Goal: Information Seeking & Learning: Learn about a topic

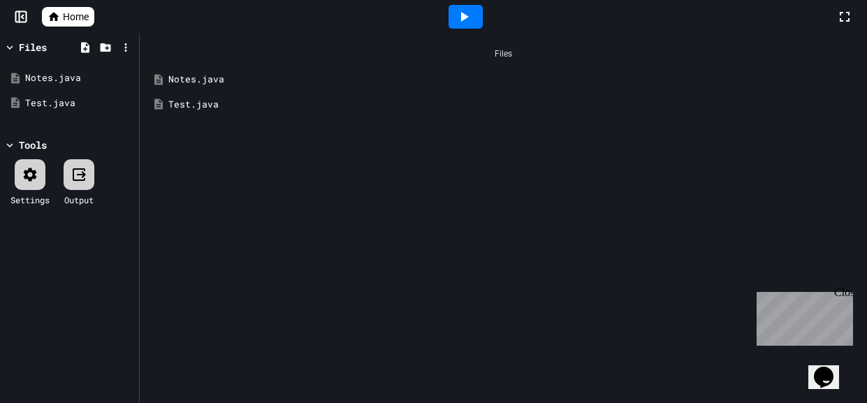
click at [55, 19] on icon at bounding box center [54, 16] width 10 height 9
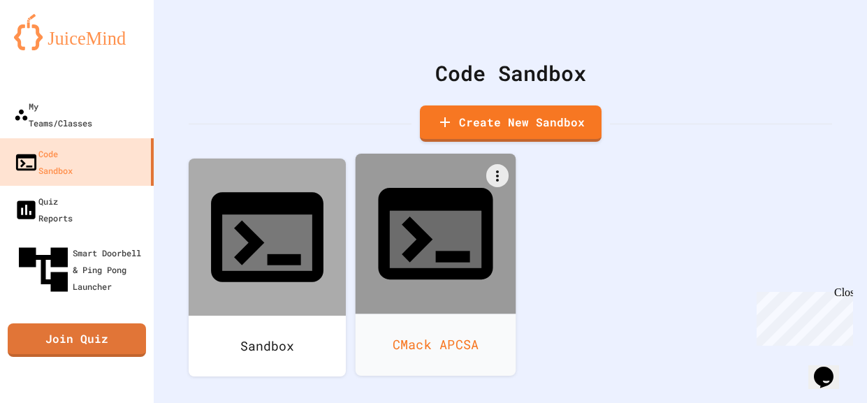
click at [384, 168] on div at bounding box center [436, 234] width 161 height 161
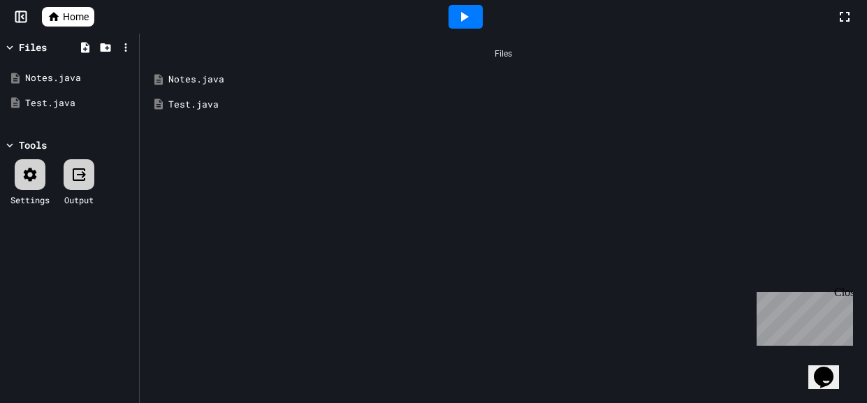
click at [57, 24] on link "Home" at bounding box center [68, 17] width 52 height 20
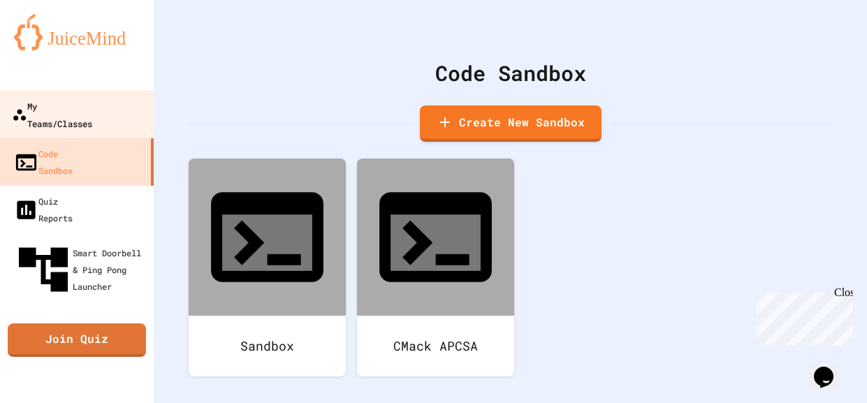
click at [92, 106] on div "My Teams/Classes" at bounding box center [52, 114] width 80 height 34
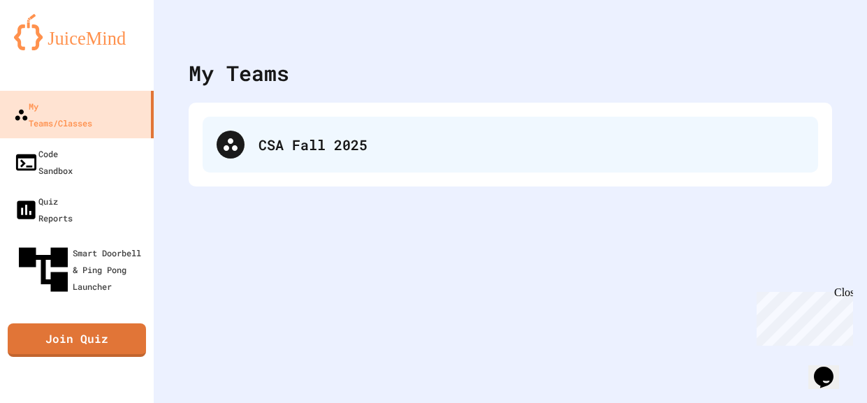
click at [305, 152] on div "CSA Fall 2025" at bounding box center [532, 144] width 546 height 21
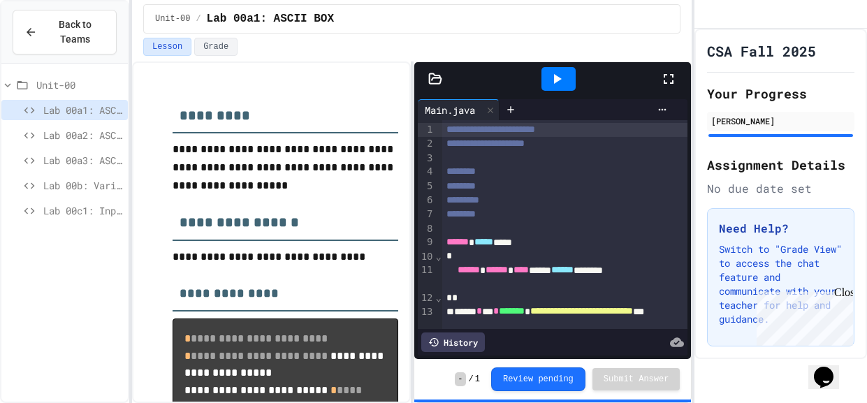
click at [85, 187] on span "Lab 00b: Variables" at bounding box center [82, 185] width 79 height 15
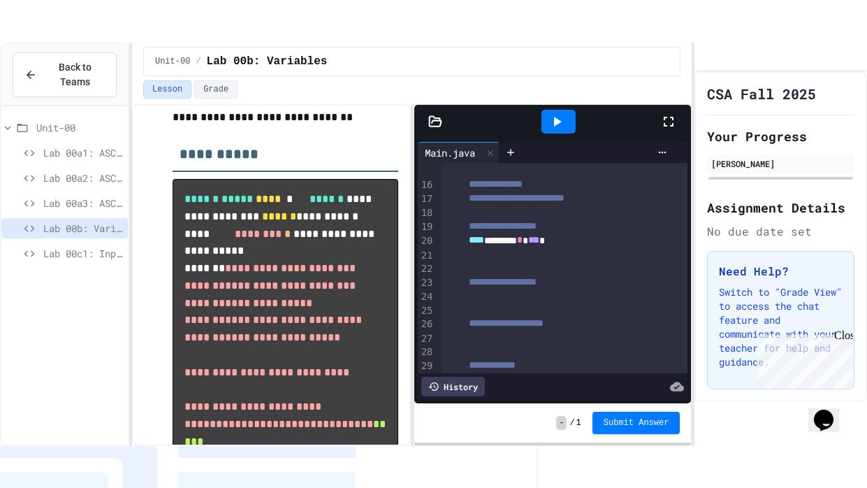
scroll to position [167, 0]
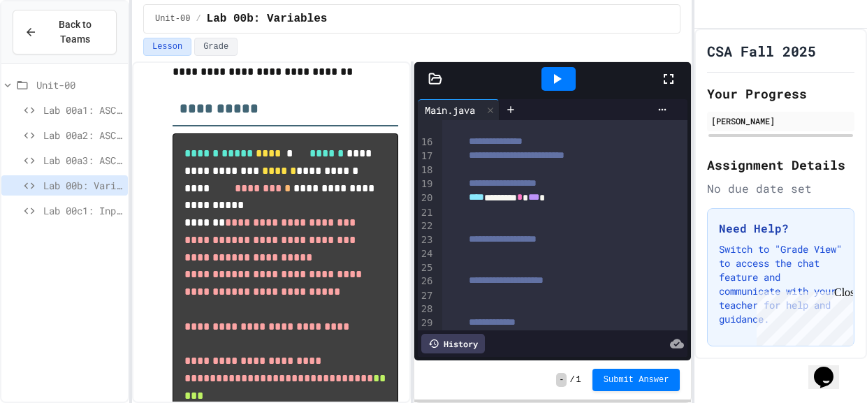
click at [565, 88] on div at bounding box center [559, 79] width 34 height 24
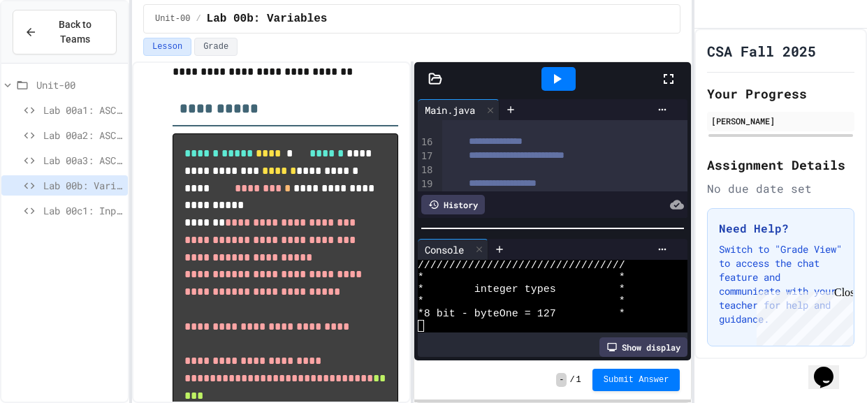
click at [665, 74] on icon at bounding box center [669, 79] width 10 height 10
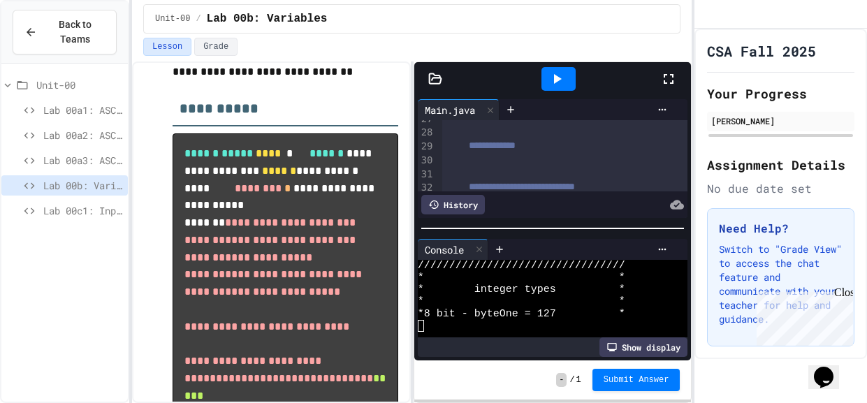
scroll to position [460, 0]
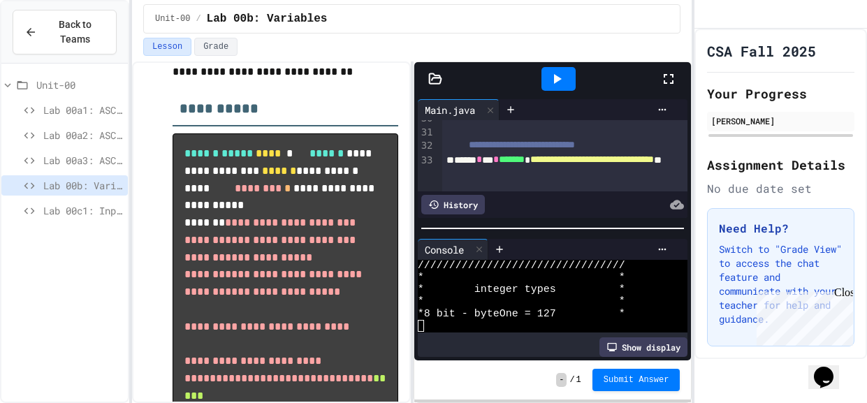
click at [67, 201] on div "Lab 00c1: Input" at bounding box center [64, 211] width 126 height 20
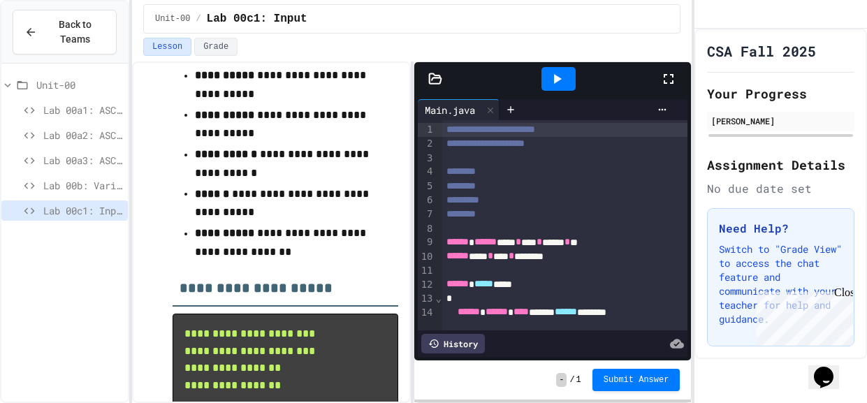
scroll to position [354, 0]
